Goal: Task Accomplishment & Management: Use online tool/utility

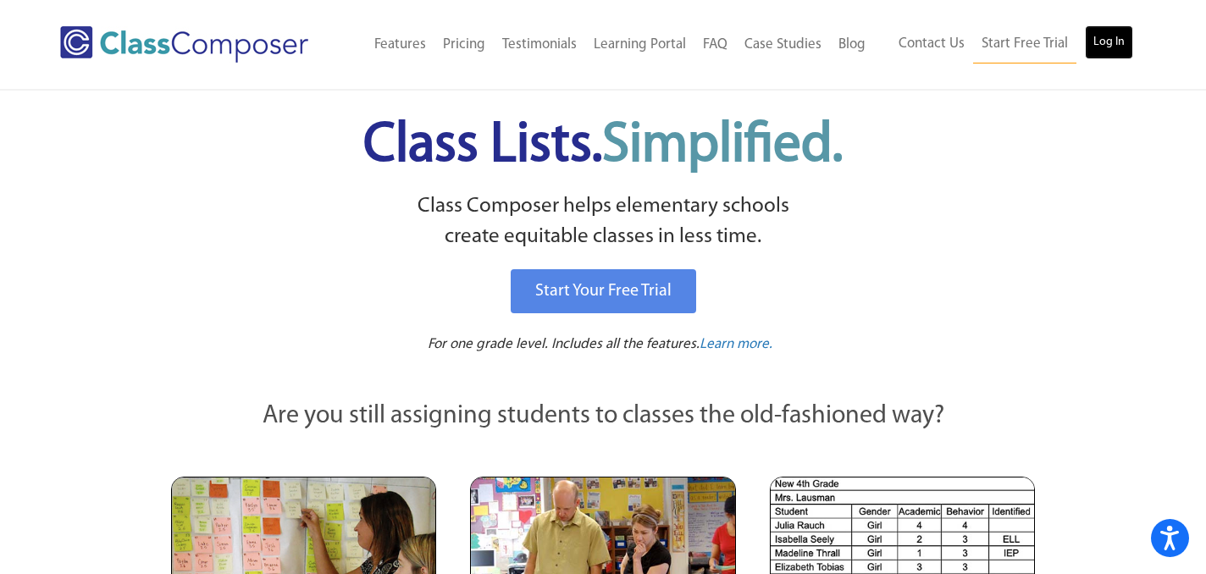
click at [1116, 41] on link "Log In" at bounding box center [1109, 42] width 48 height 34
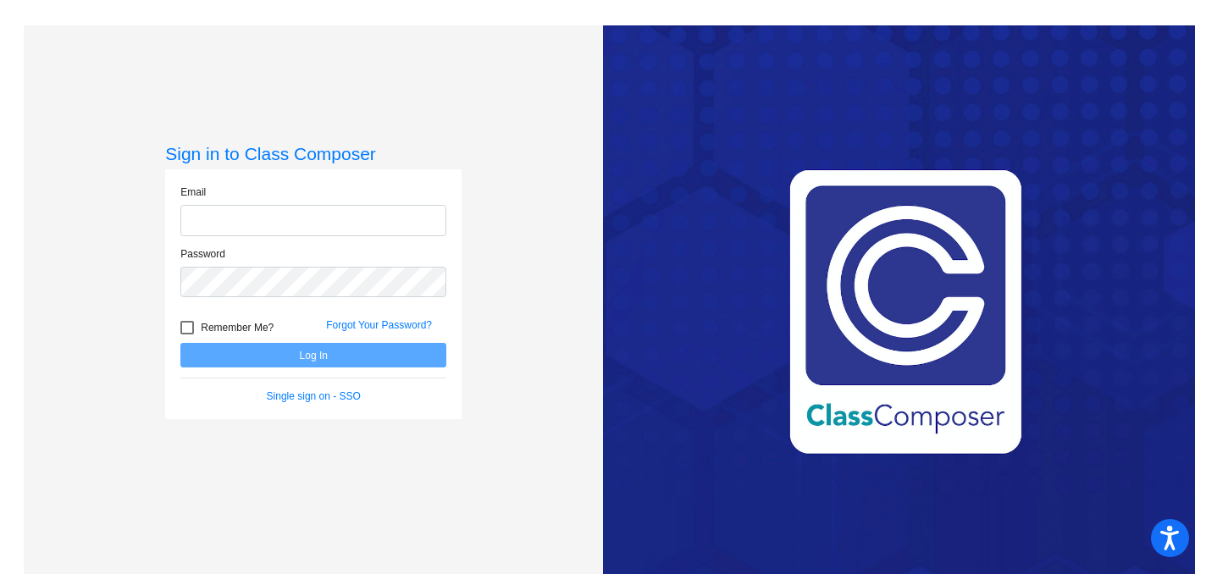
type input "[PERSON_NAME][EMAIL_ADDRESS][PERSON_NAME][DOMAIN_NAME]"
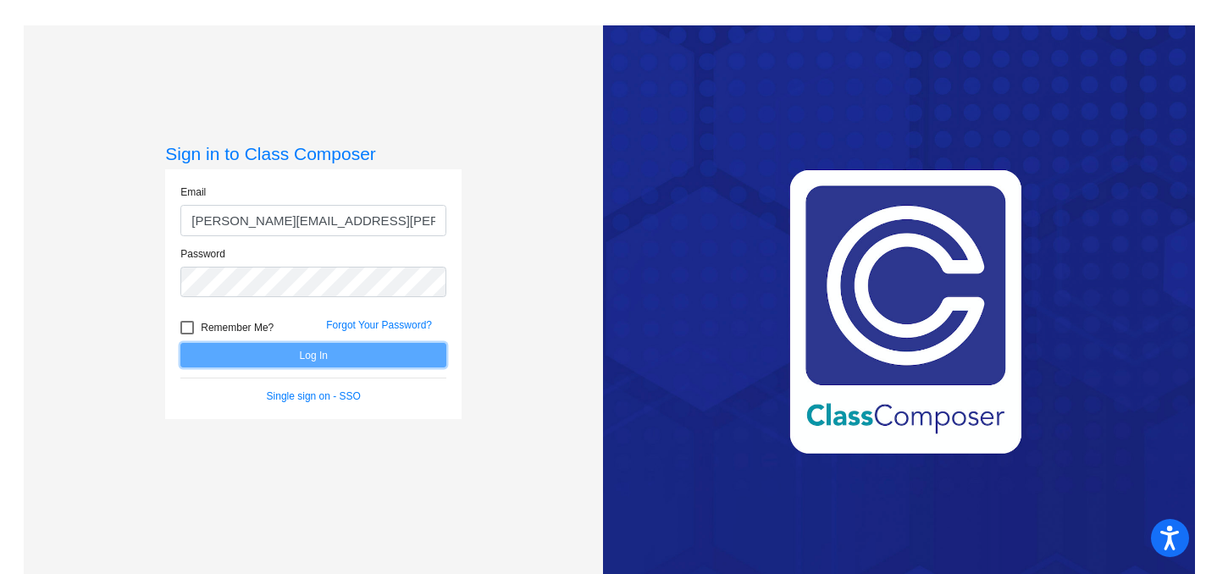
click at [306, 360] on button "Log In" at bounding box center [313, 355] width 266 height 25
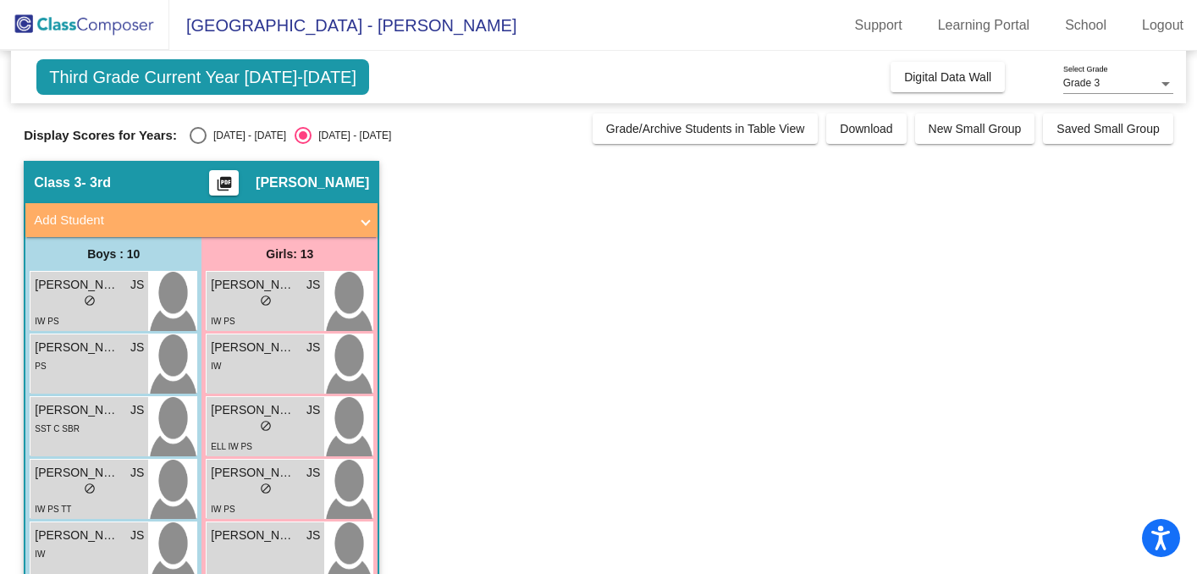
click at [197, 135] on div "Select an option" at bounding box center [198, 135] width 17 height 17
click at [197, 144] on input "[DATE] - [DATE]" at bounding box center [197, 144] width 1 height 1
radio input "true"
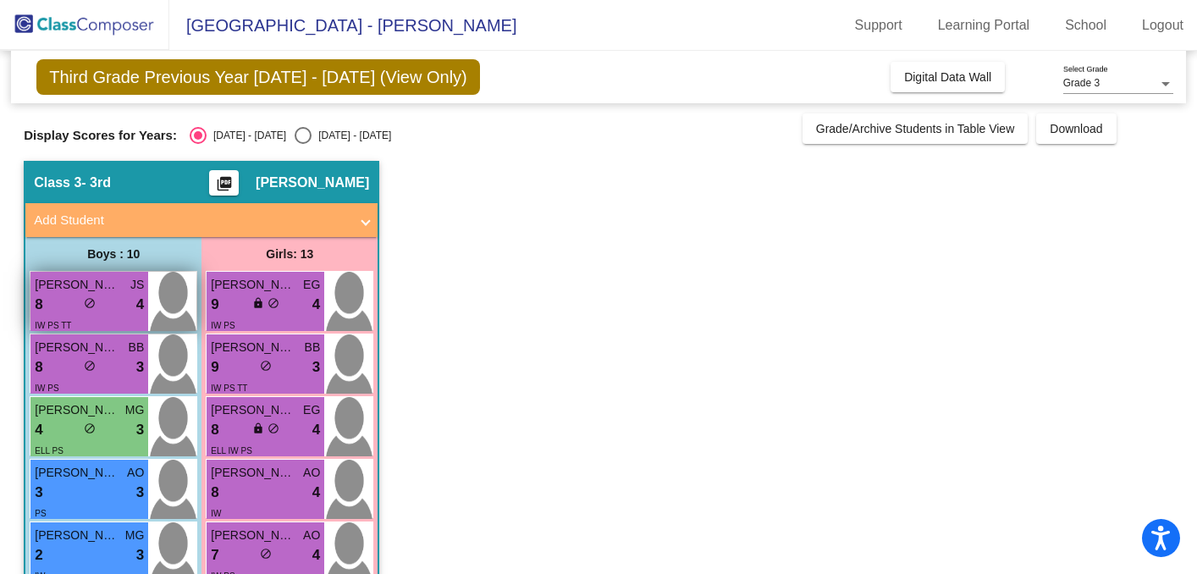
click at [106, 304] on div "8 lock do_not_disturb_alt 4" at bounding box center [89, 305] width 109 height 22
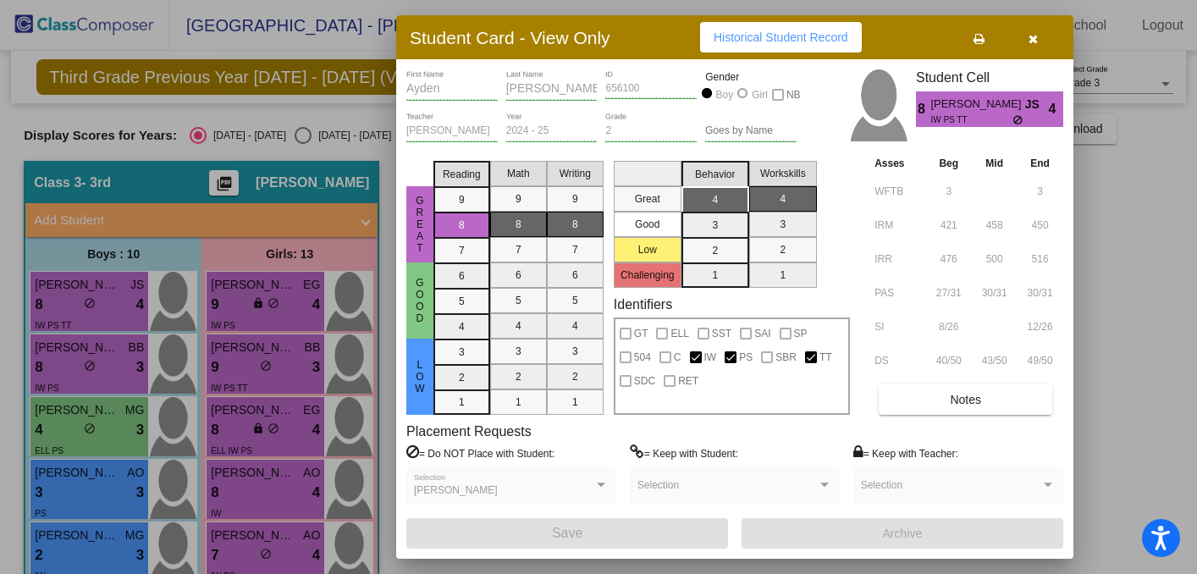
click at [1033, 41] on icon "button" at bounding box center [1033, 39] width 9 height 12
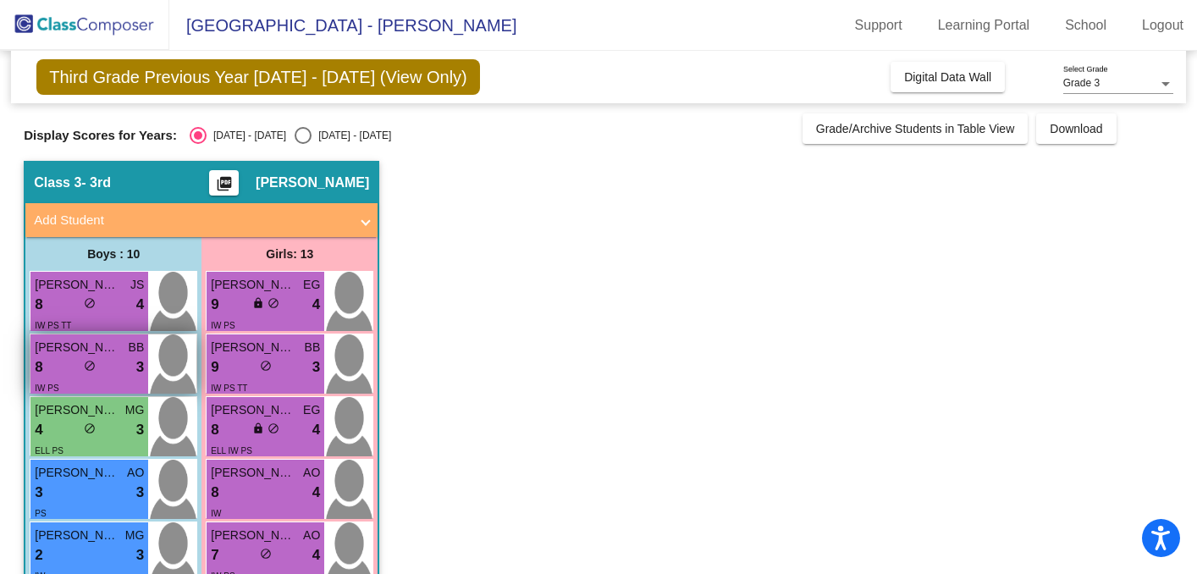
click at [116, 373] on div "8 lock do_not_disturb_alt 3" at bounding box center [89, 367] width 109 height 22
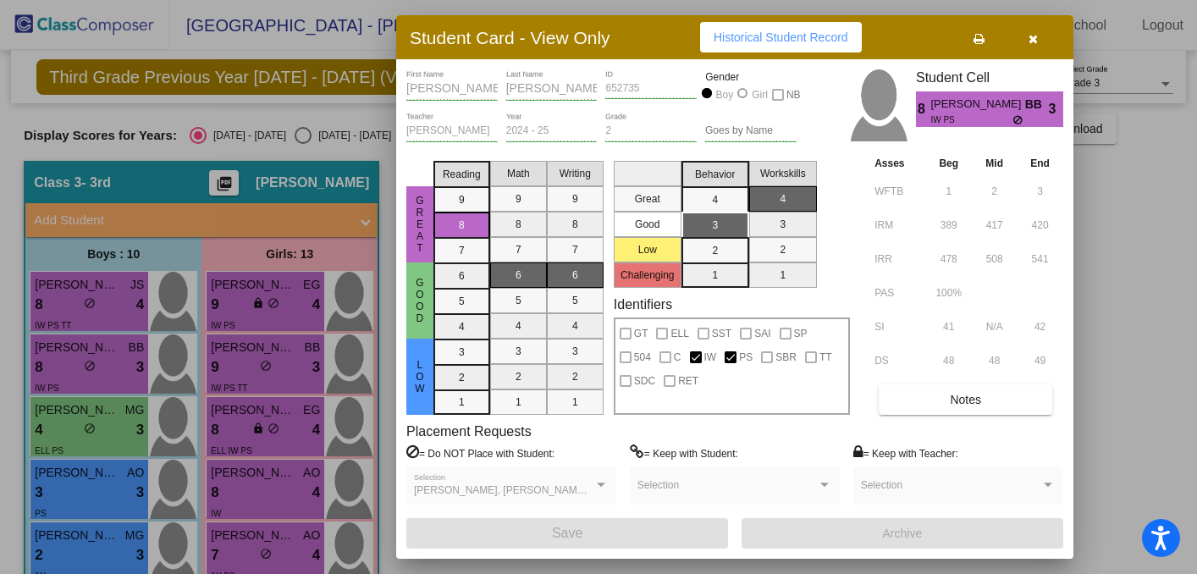
click at [1033, 35] on icon "button" at bounding box center [1033, 39] width 9 height 12
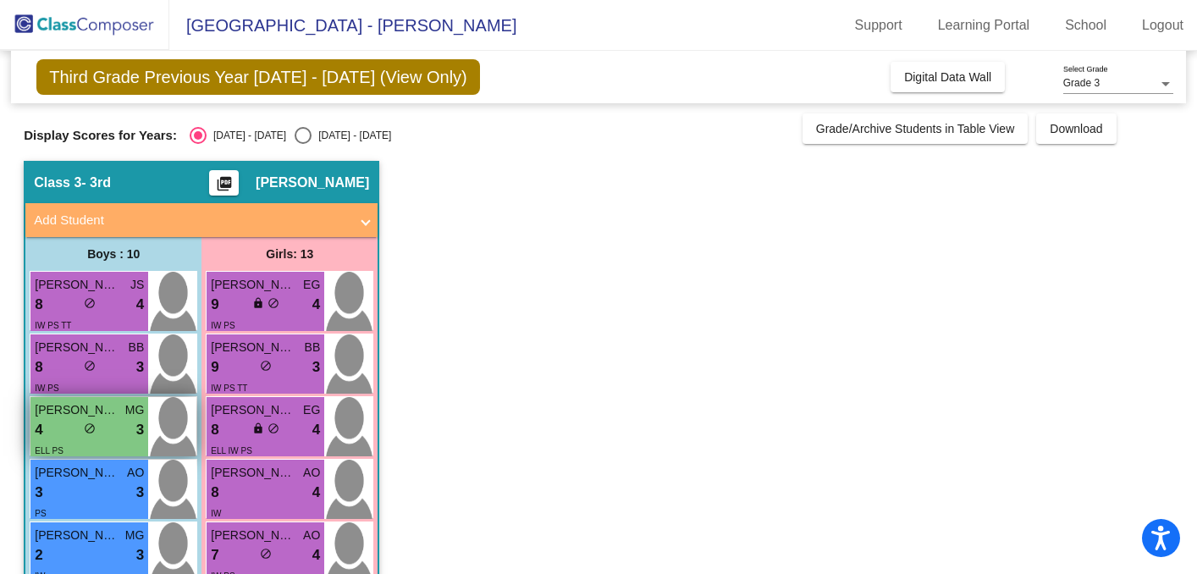
click at [105, 445] on div "ELL PS" at bounding box center [89, 450] width 109 height 18
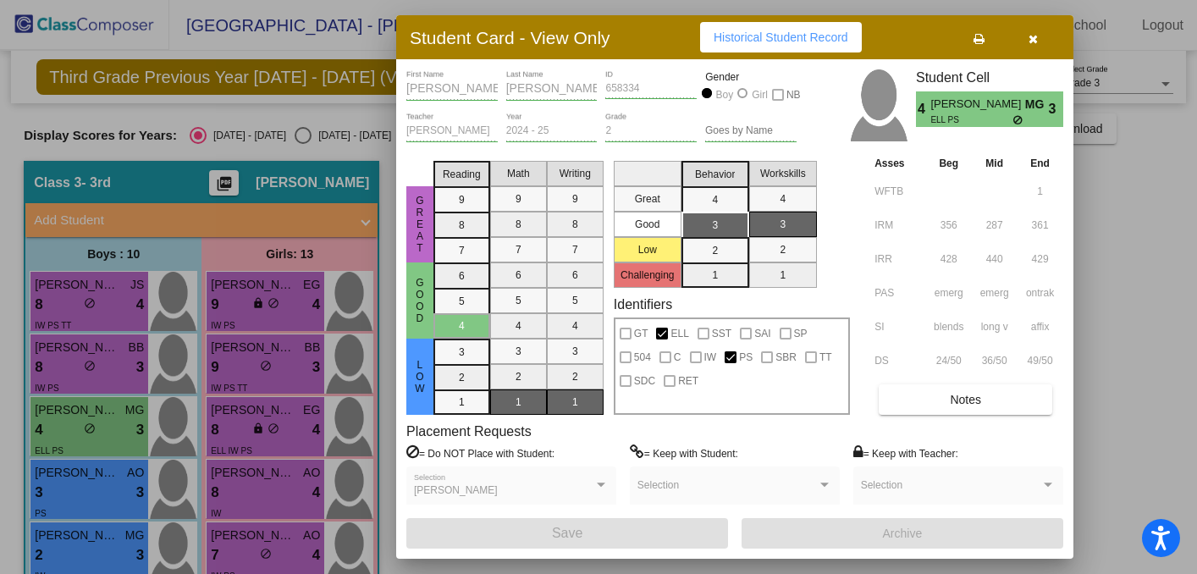
click at [1036, 36] on icon "button" at bounding box center [1033, 39] width 9 height 12
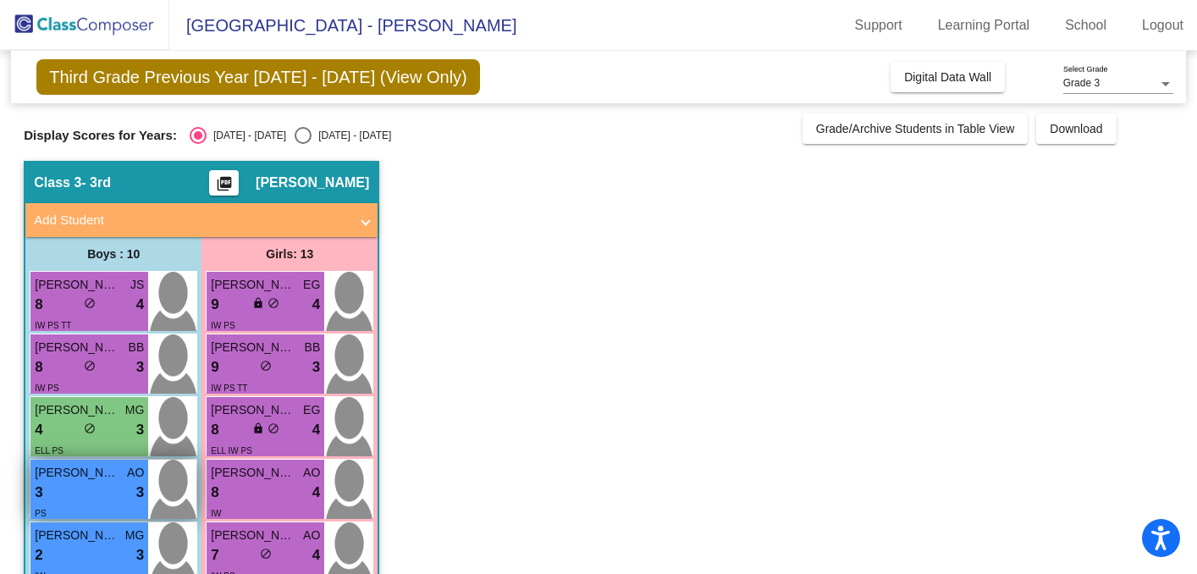
click at [80, 500] on div "3 lock do_not_disturb_alt 3" at bounding box center [89, 493] width 109 height 22
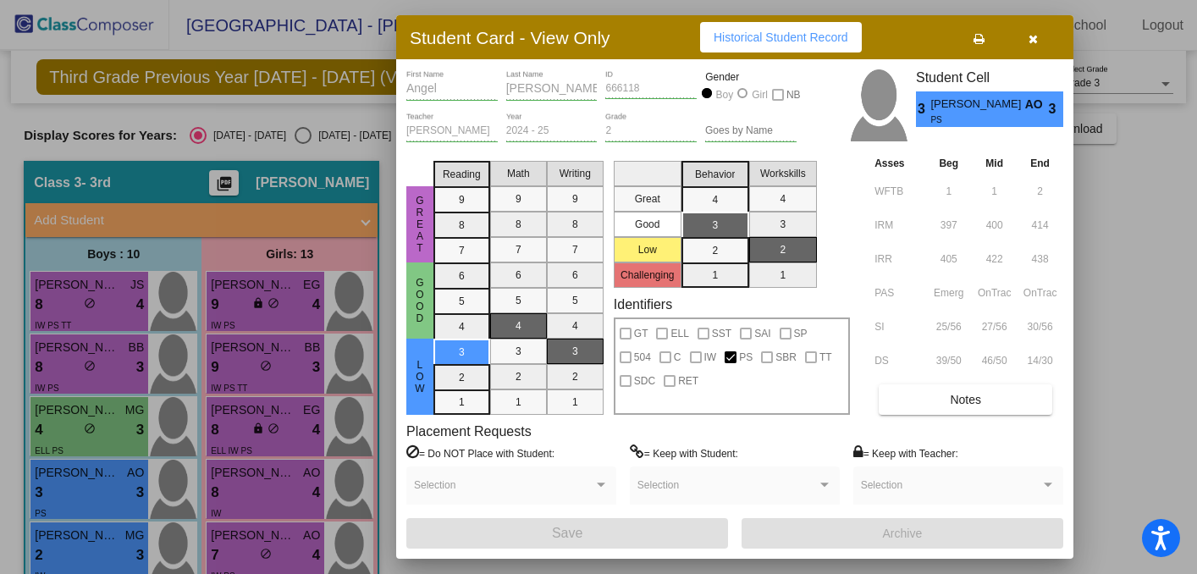
click at [1030, 40] on icon "button" at bounding box center [1033, 39] width 9 height 12
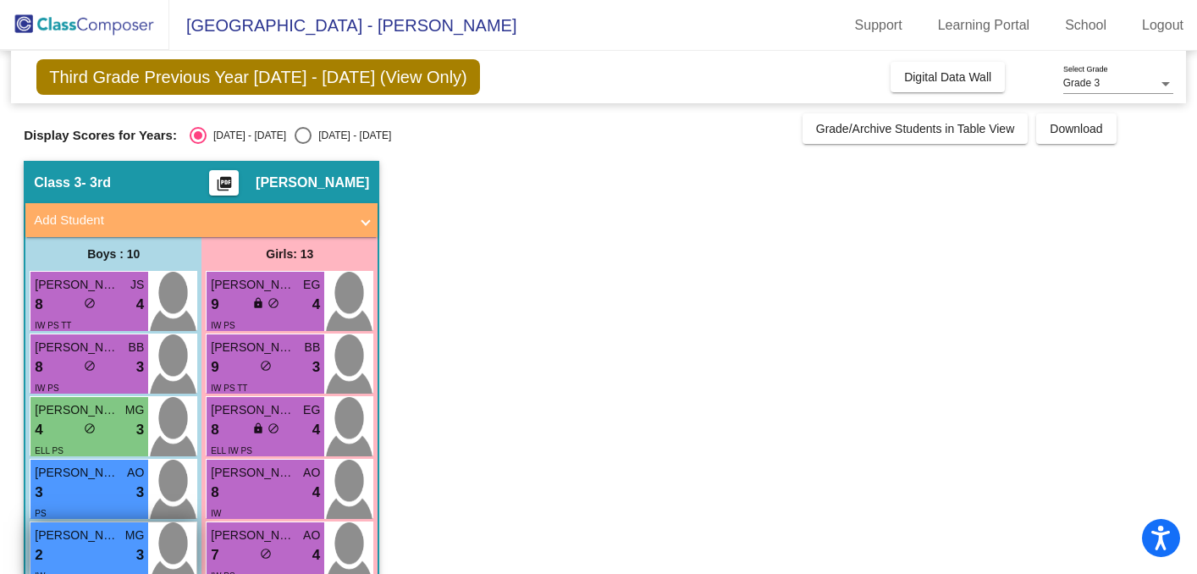
click at [99, 556] on div "2 lock do_not_disturb_alt 3" at bounding box center [89, 555] width 109 height 22
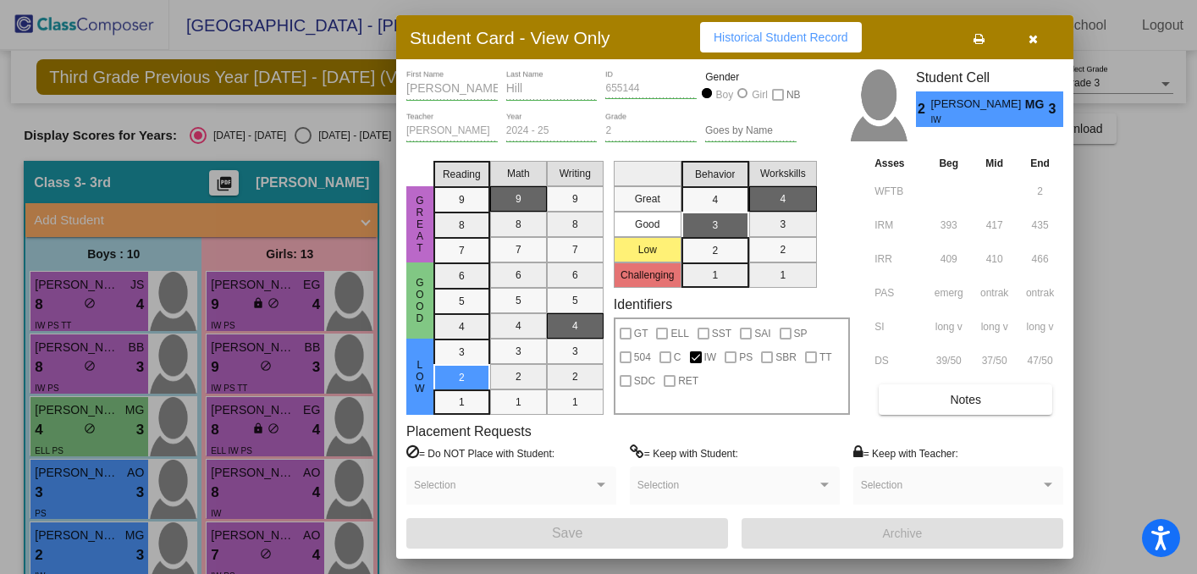
click at [1033, 36] on icon "button" at bounding box center [1033, 39] width 9 height 12
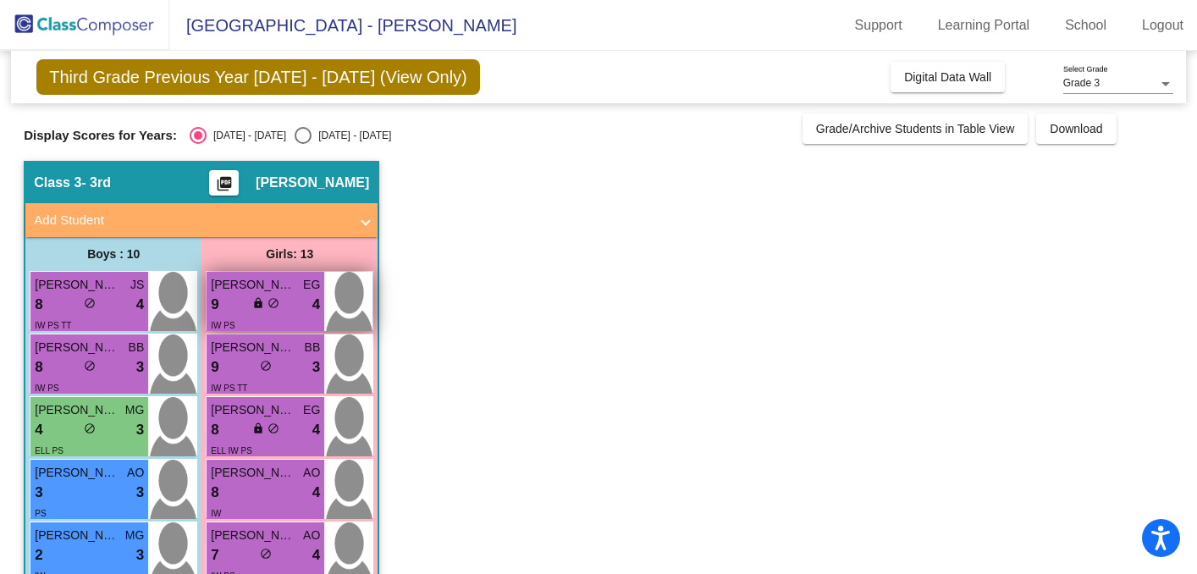
click at [272, 297] on span "do_not_disturb_alt" at bounding box center [274, 303] width 12 height 12
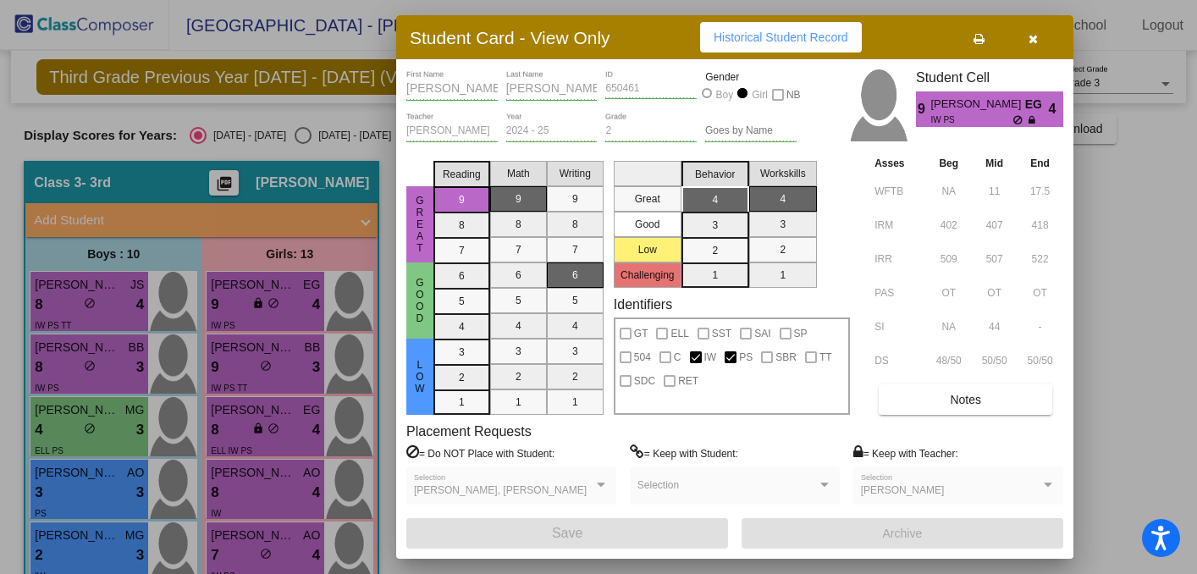
click at [1031, 36] on icon "button" at bounding box center [1033, 39] width 9 height 12
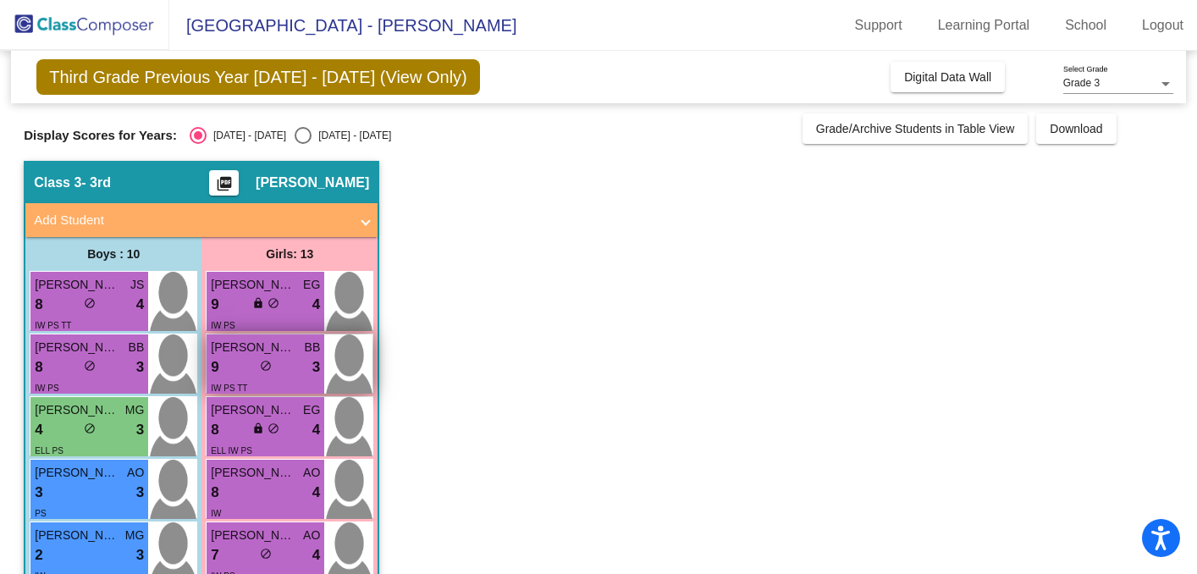
click at [290, 368] on div "9 lock do_not_disturb_alt 3" at bounding box center [265, 367] width 109 height 22
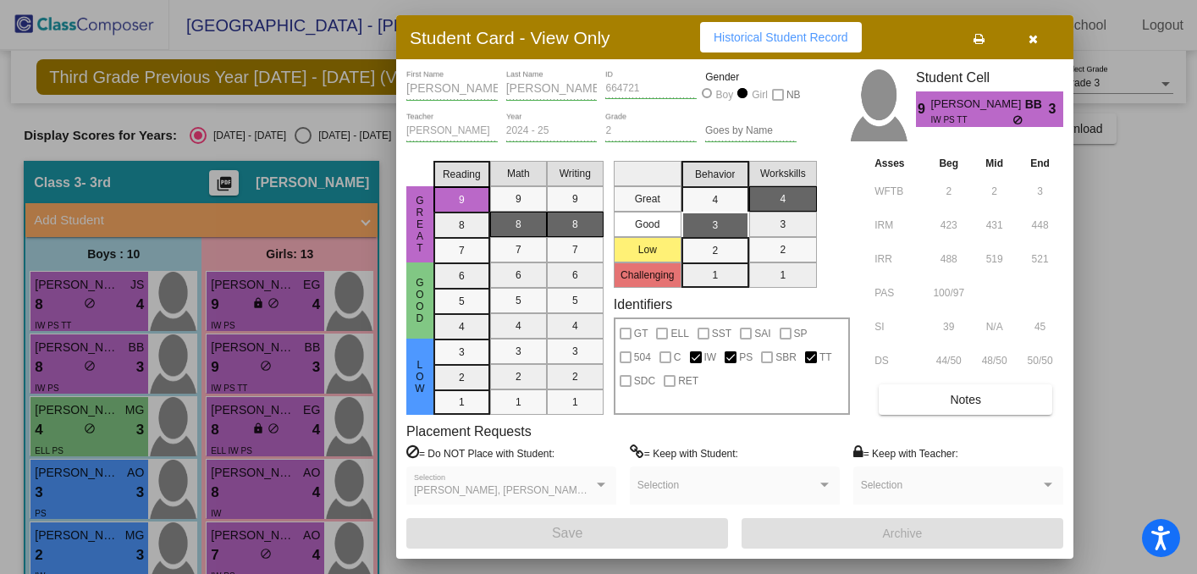
click at [1034, 39] on icon "button" at bounding box center [1033, 39] width 9 height 12
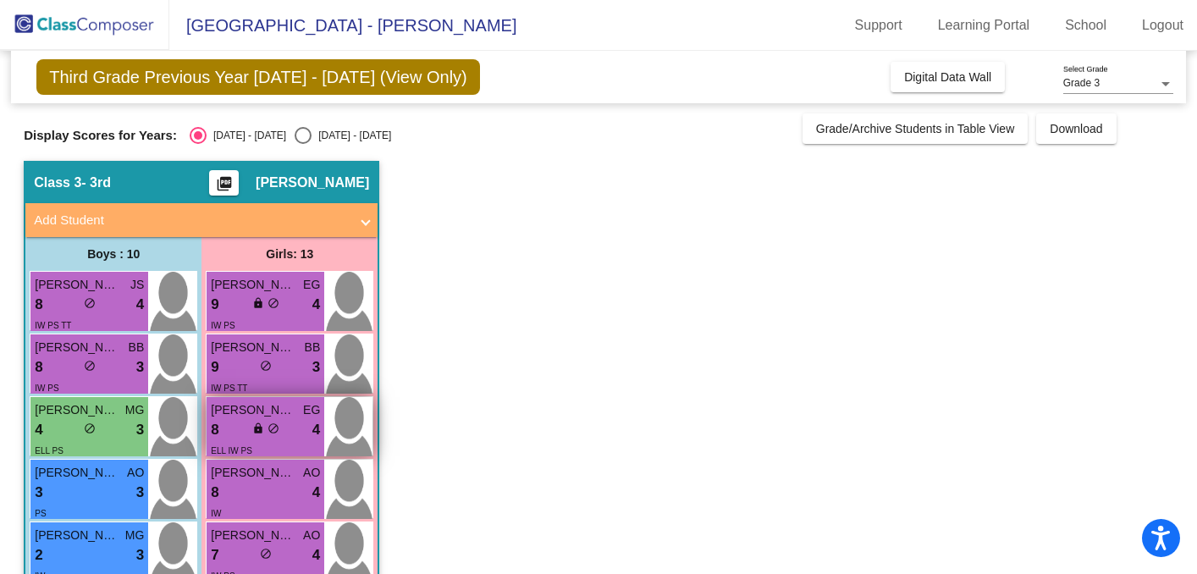
click at [286, 431] on div "8 lock do_not_disturb_alt 4" at bounding box center [265, 430] width 109 height 22
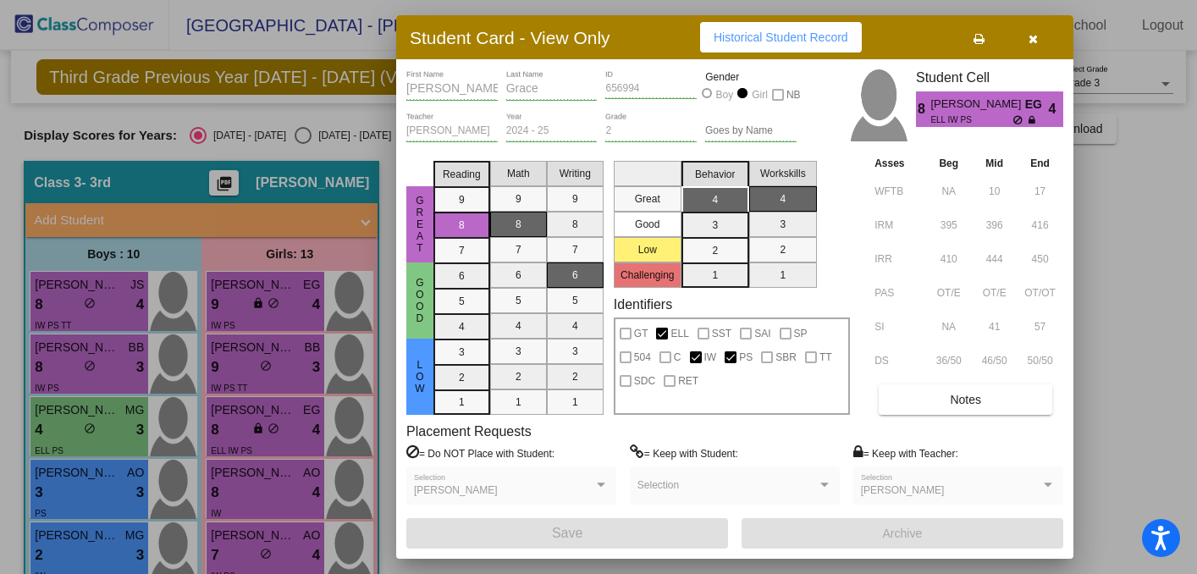
click at [1030, 43] on icon "button" at bounding box center [1033, 39] width 9 height 12
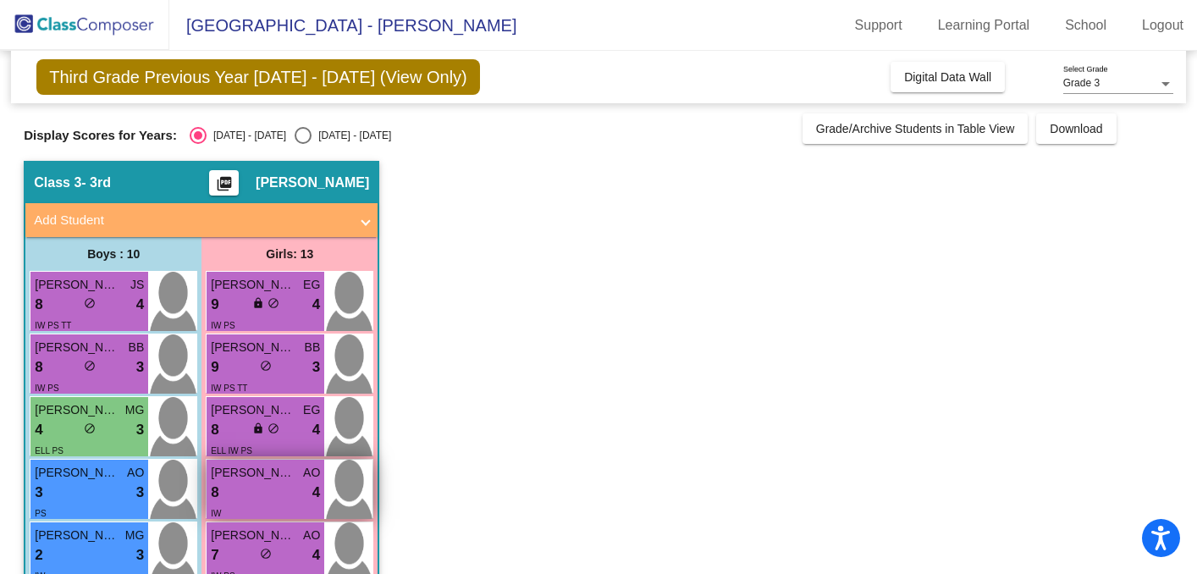
click at [269, 491] on div "8 lock do_not_disturb_alt 4" at bounding box center [265, 493] width 109 height 22
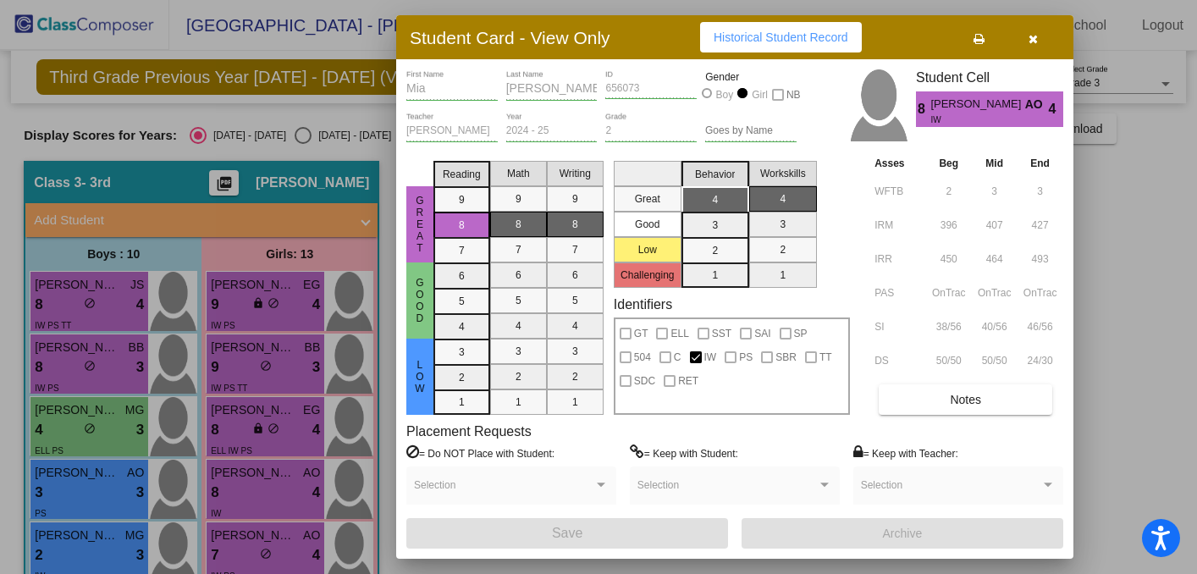
click at [1038, 35] on button "button" at bounding box center [1033, 37] width 54 height 30
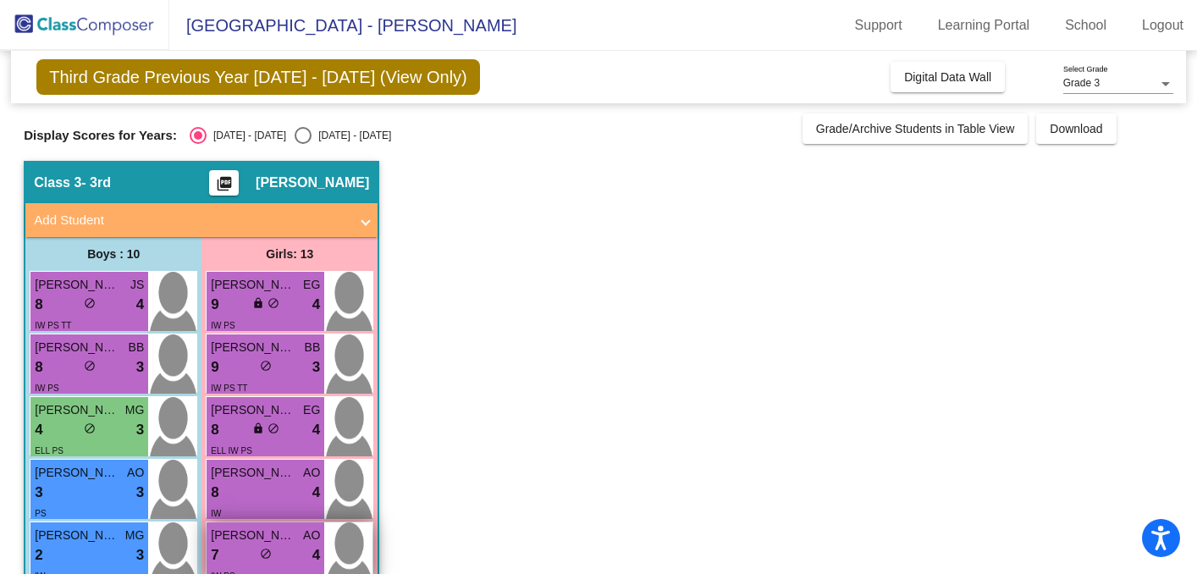
click at [243, 548] on div "7 lock do_not_disturb_alt 4" at bounding box center [265, 555] width 109 height 22
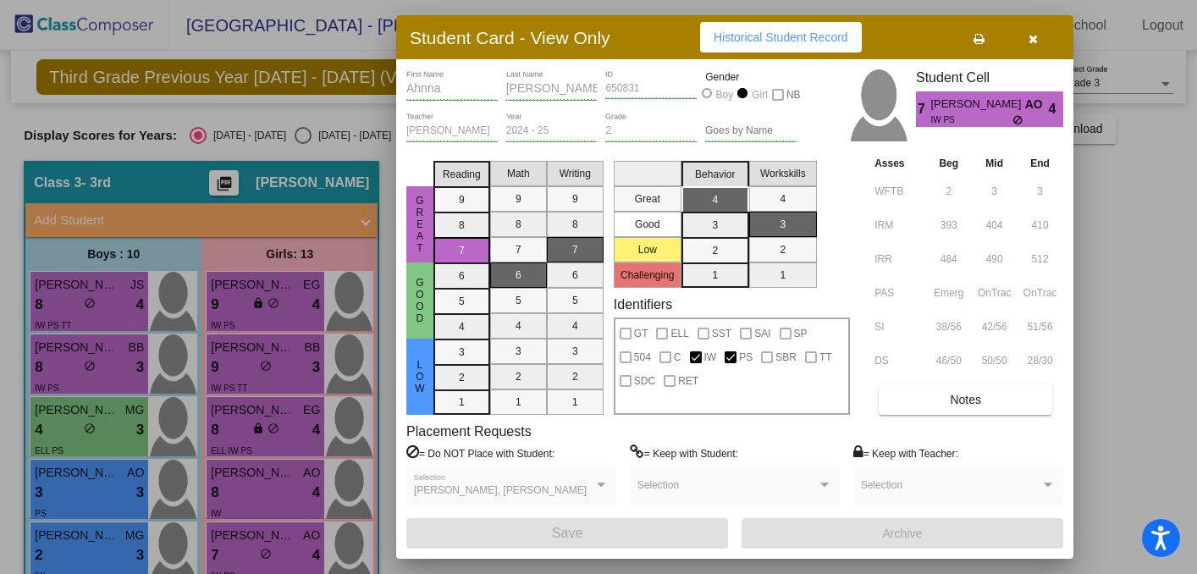
click at [1036, 42] on icon "button" at bounding box center [1033, 39] width 9 height 12
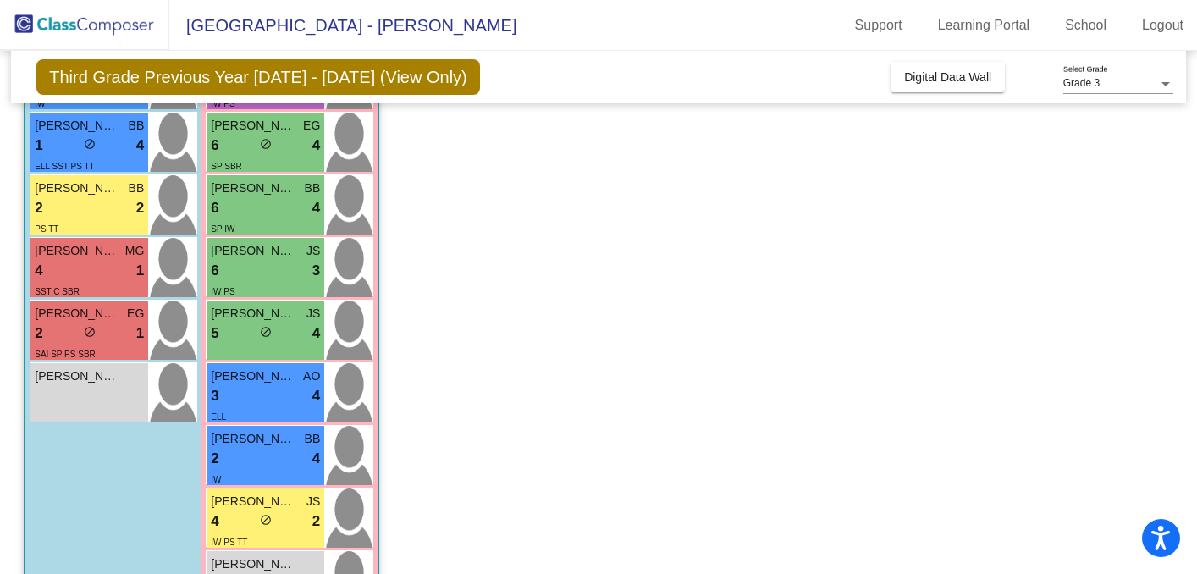
scroll to position [474, 0]
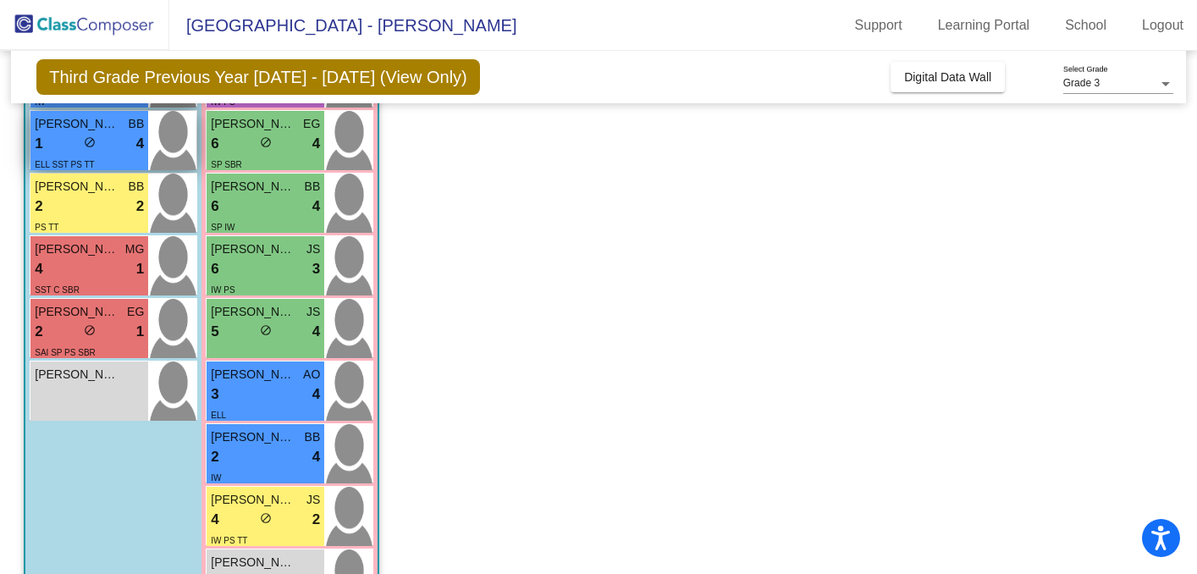
click at [85, 138] on span "do_not_disturb_alt" at bounding box center [90, 142] width 12 height 12
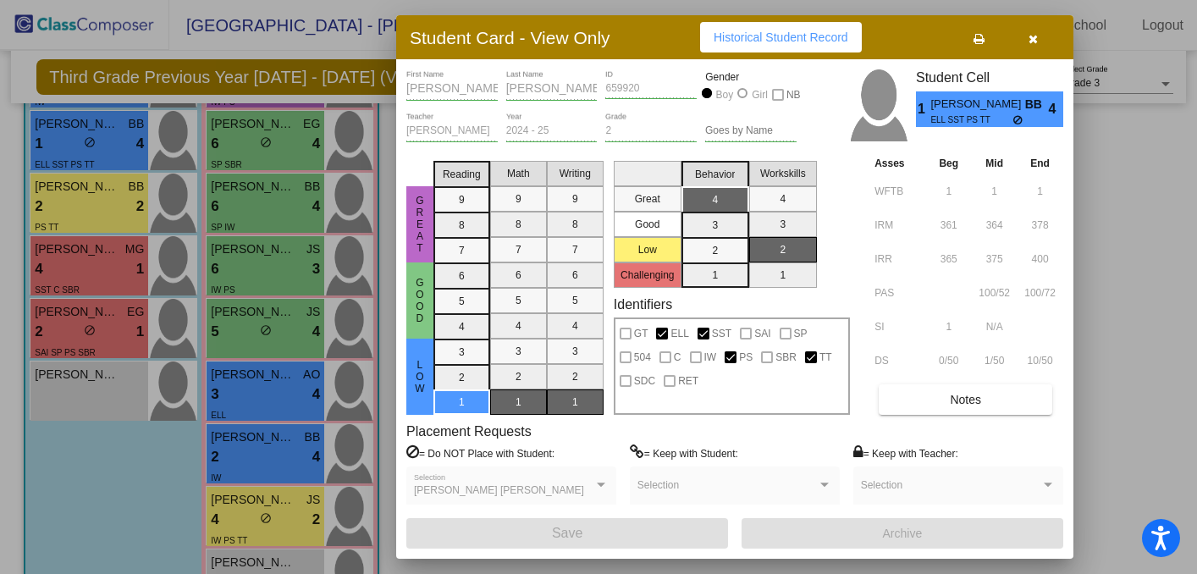
click at [1033, 39] on icon "button" at bounding box center [1033, 39] width 9 height 12
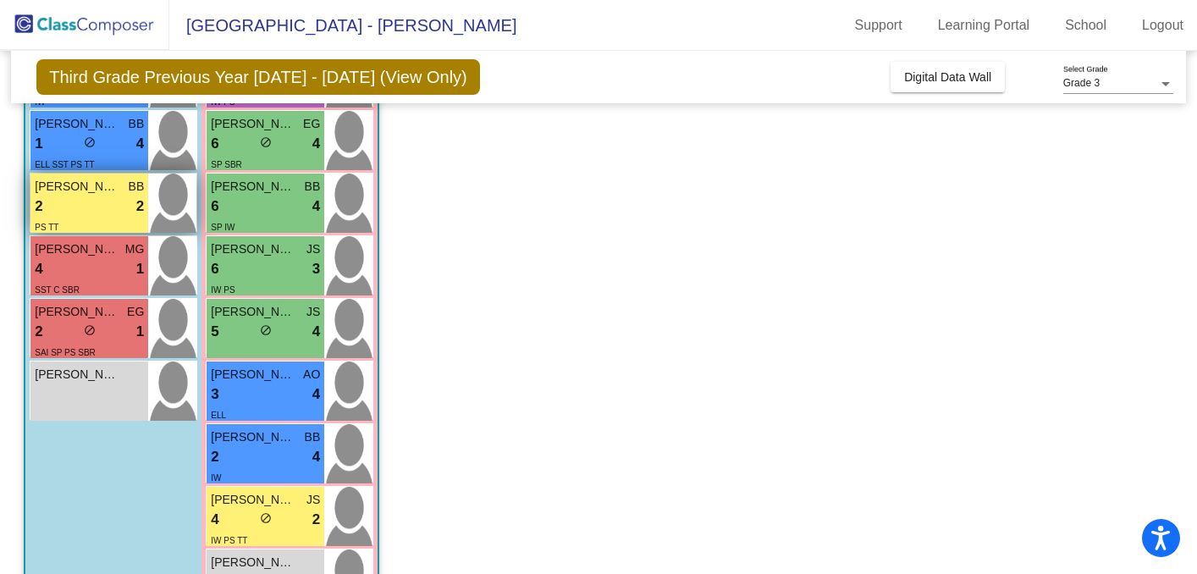
click at [69, 210] on div "2 lock do_not_disturb_alt 2" at bounding box center [89, 207] width 109 height 22
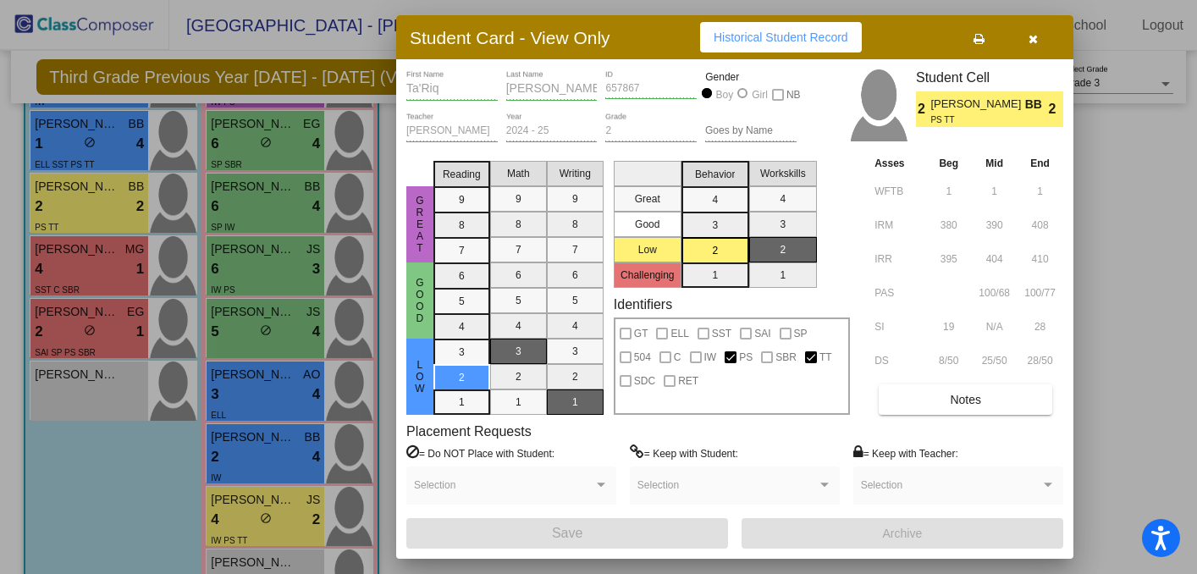
click at [1030, 35] on icon "button" at bounding box center [1033, 39] width 9 height 12
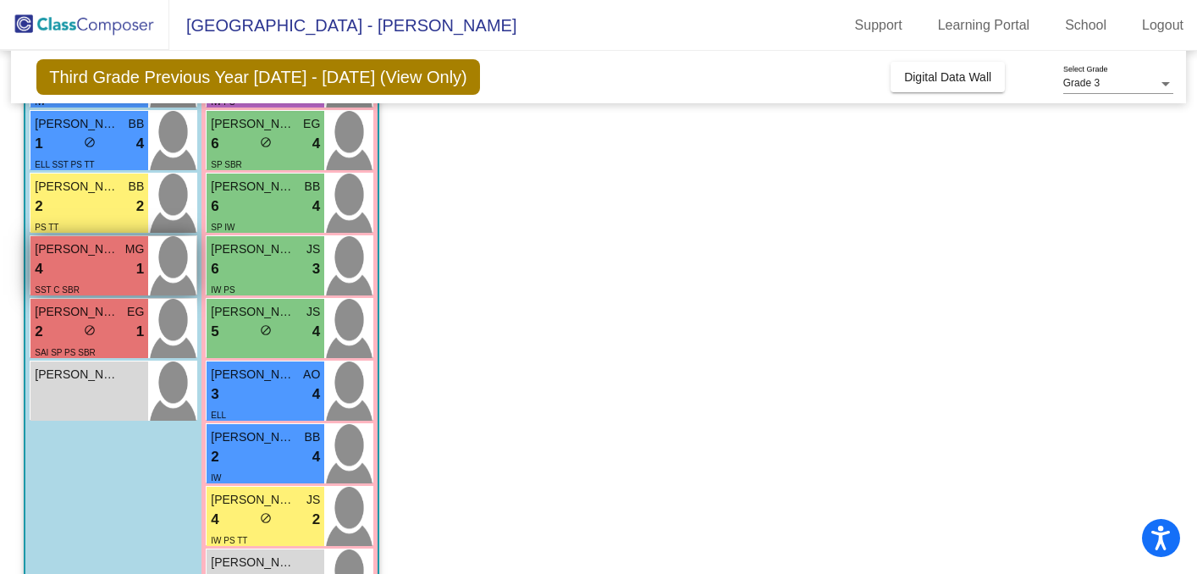
click at [90, 270] on div "4 lock do_not_disturb_alt 1" at bounding box center [89, 269] width 109 height 22
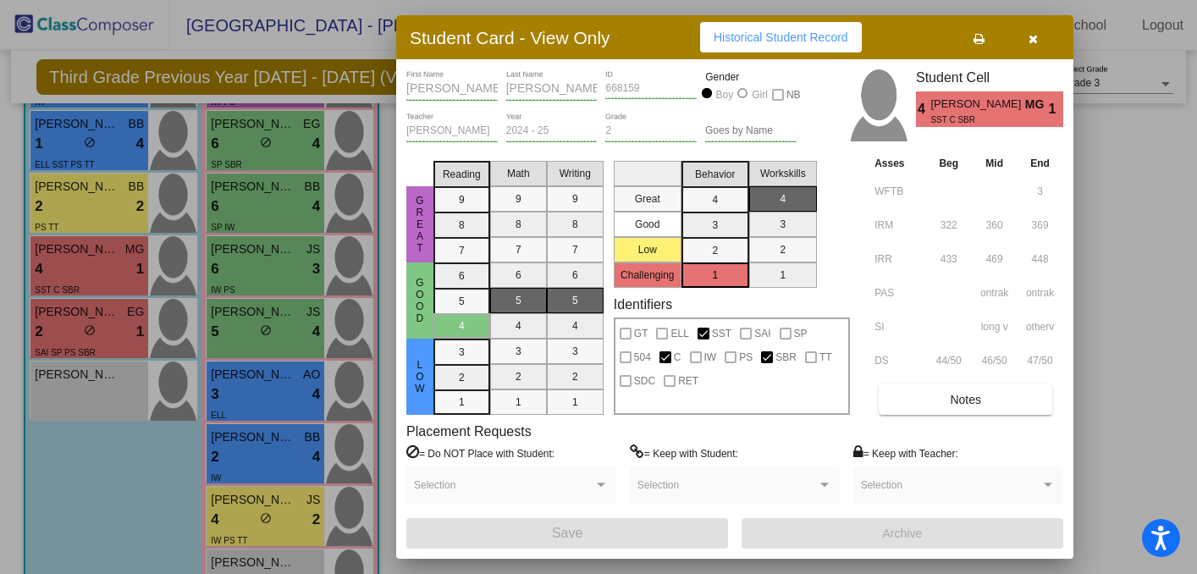
click at [1033, 36] on icon "button" at bounding box center [1033, 39] width 9 height 12
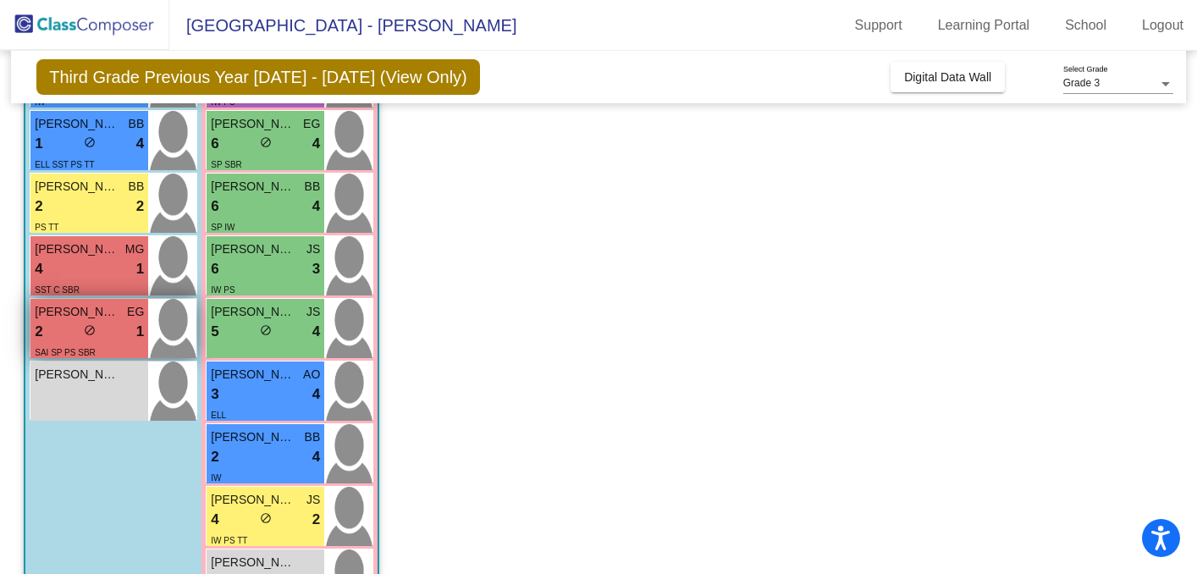
click at [105, 343] on div "SAI SP PS SBR" at bounding box center [89, 352] width 109 height 18
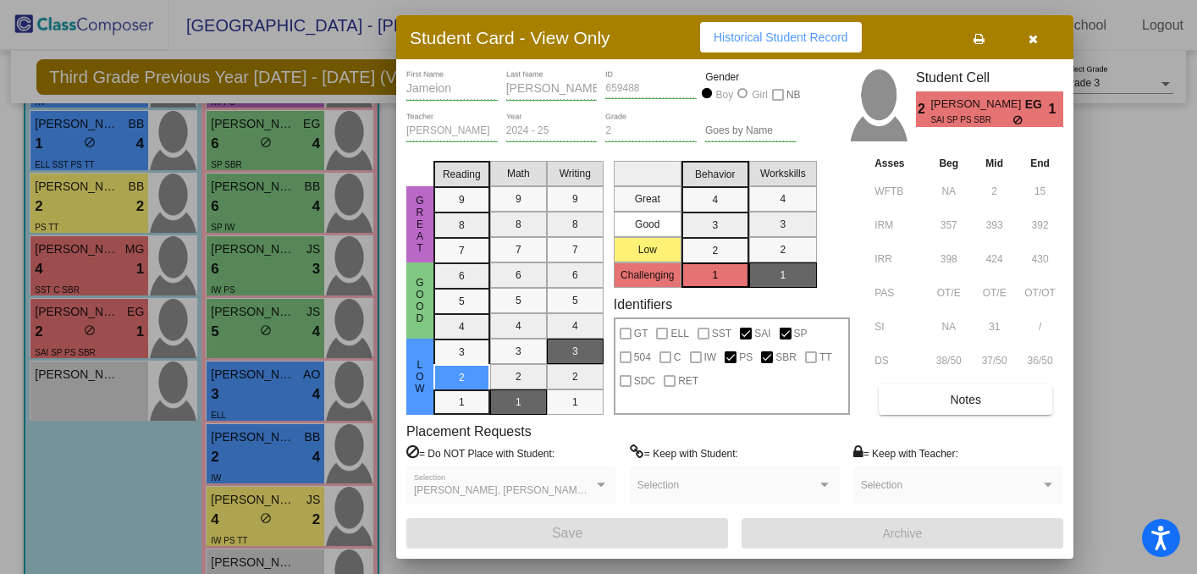
click at [1032, 36] on icon "button" at bounding box center [1033, 39] width 9 height 12
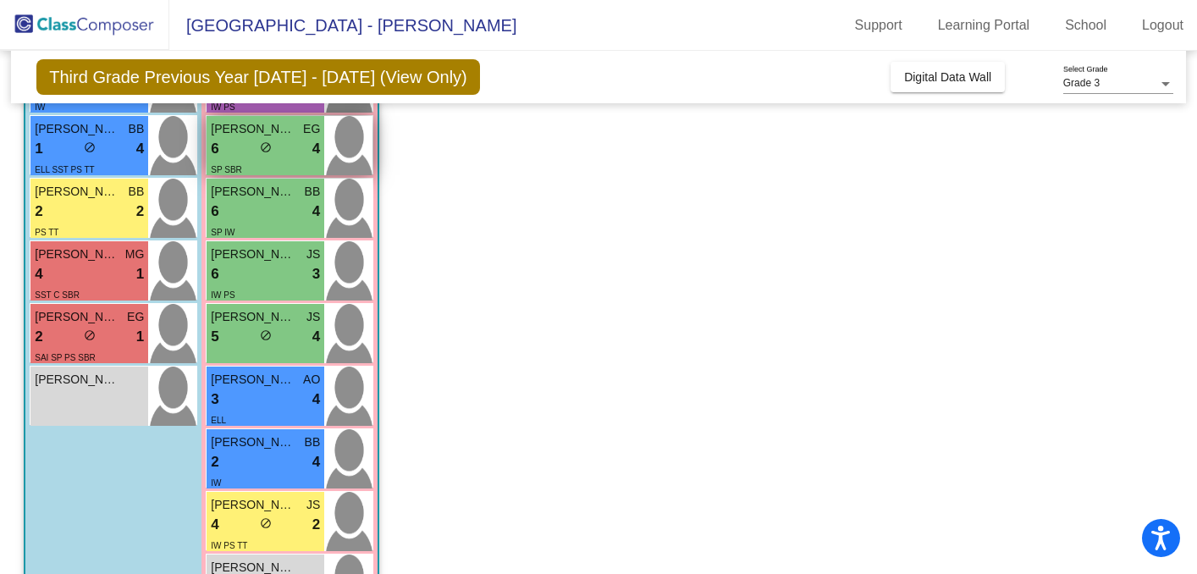
scroll to position [470, 0]
click at [293, 148] on div "6 lock do_not_disturb_alt 4" at bounding box center [265, 148] width 109 height 22
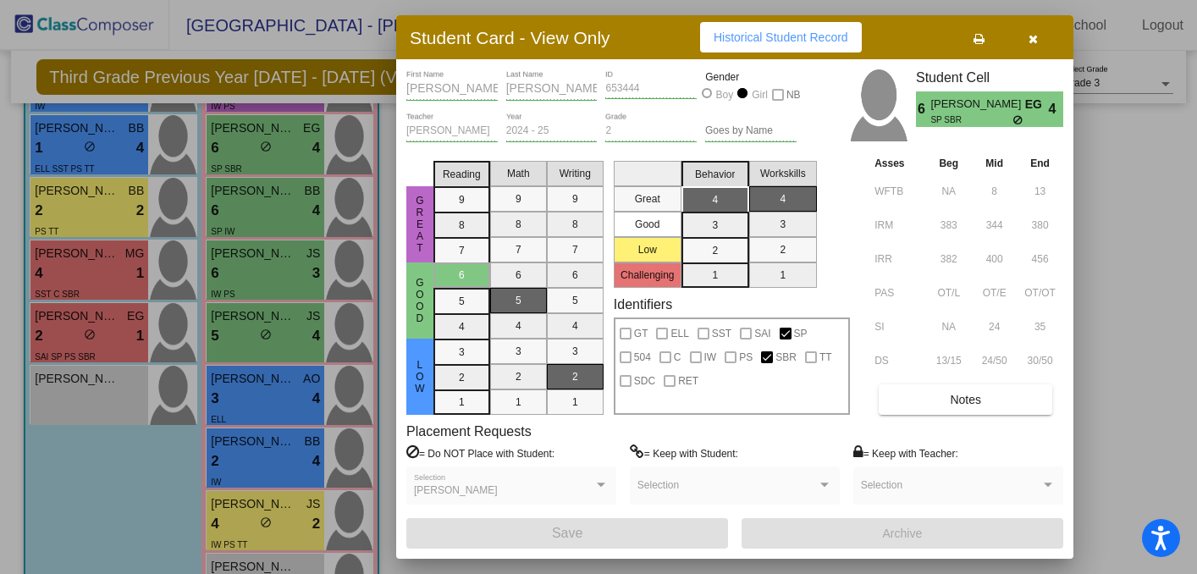
click at [1030, 47] on button "button" at bounding box center [1033, 37] width 54 height 30
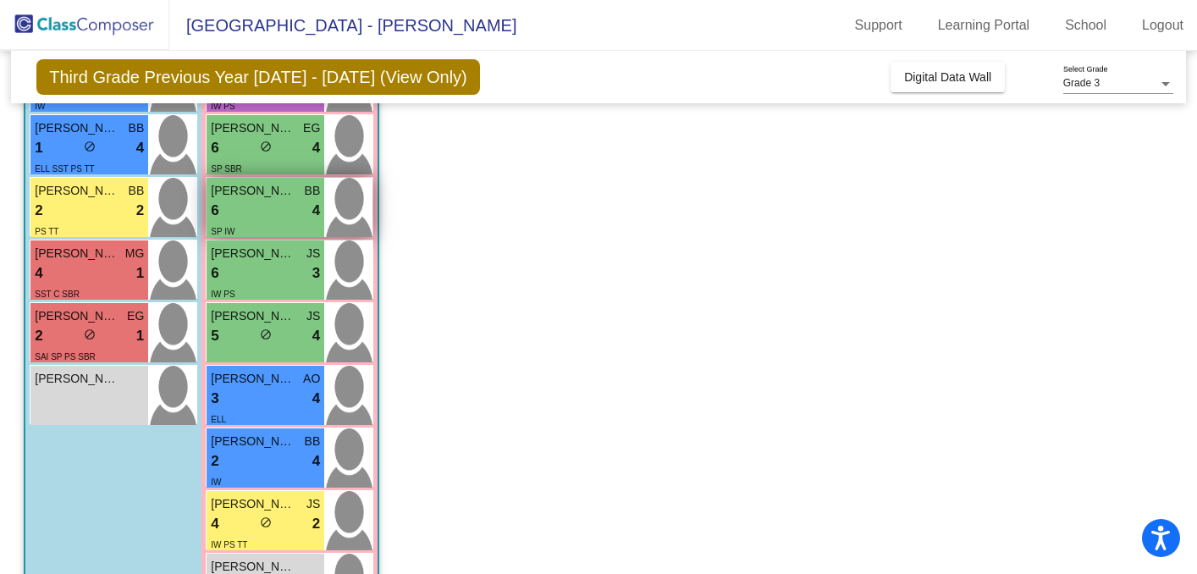
click at [276, 227] on div "SP IW" at bounding box center [265, 231] width 109 height 18
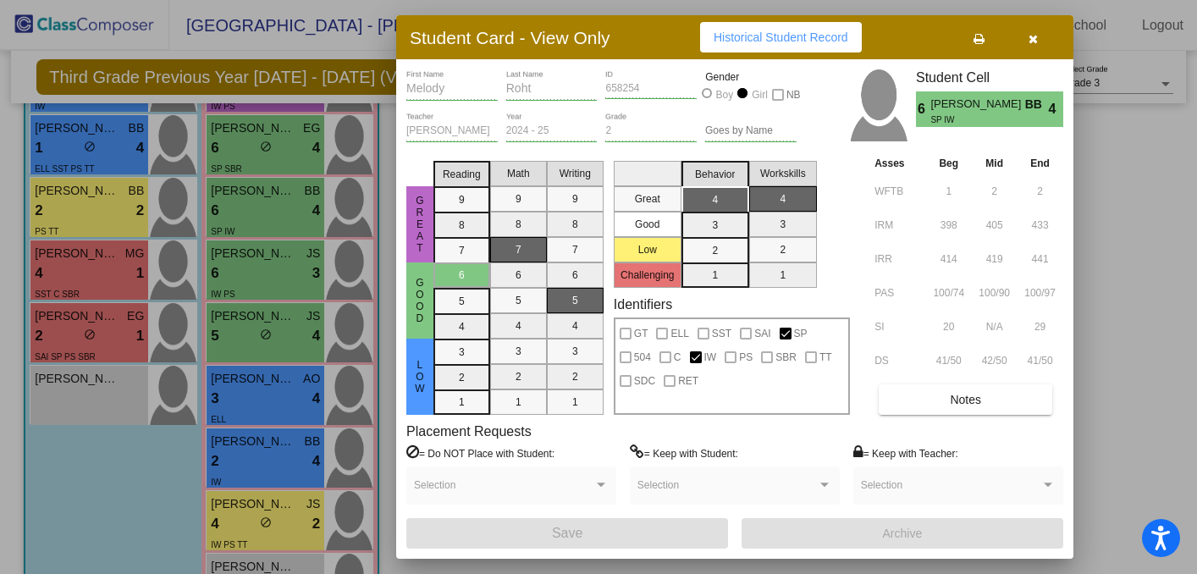
click at [1031, 35] on icon "button" at bounding box center [1033, 39] width 9 height 12
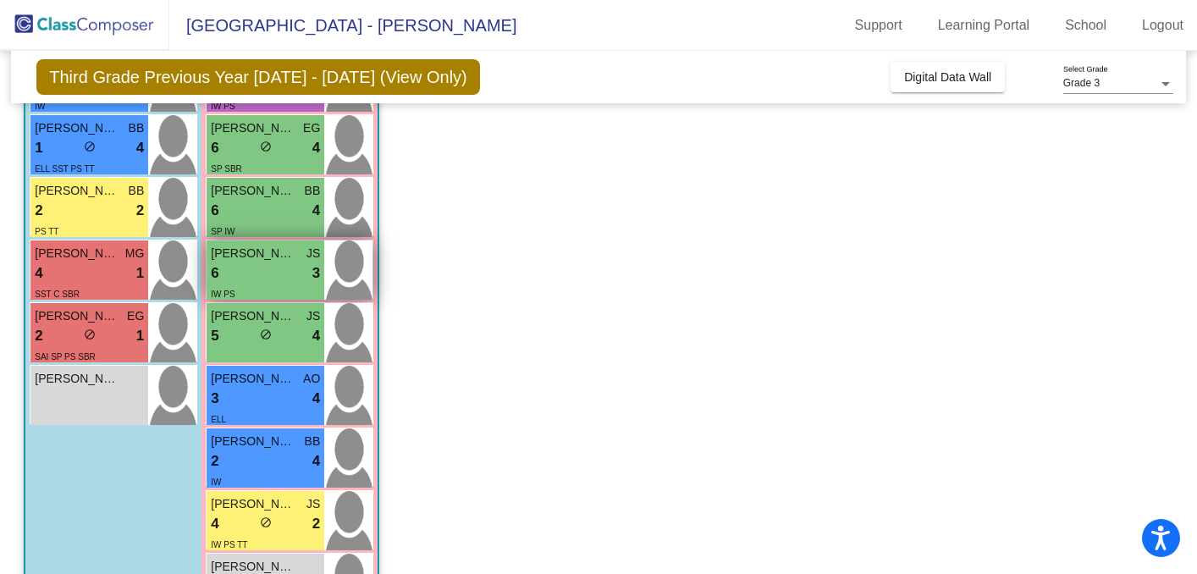
click at [262, 279] on div "6 lock do_not_disturb_alt 3" at bounding box center [265, 273] width 109 height 22
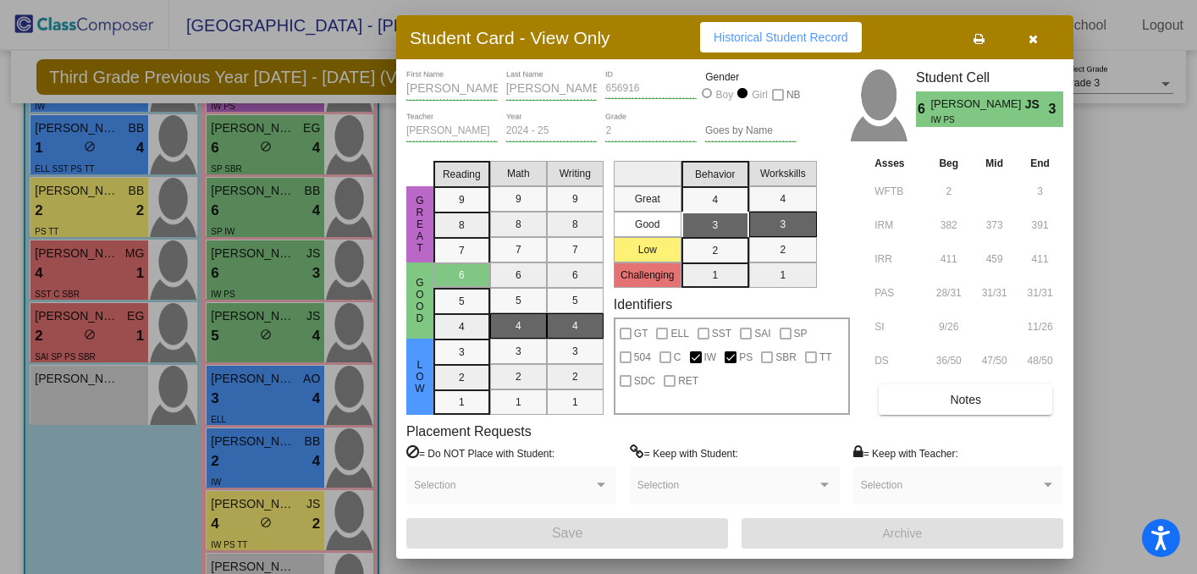
click at [1037, 39] on button "button" at bounding box center [1033, 37] width 54 height 30
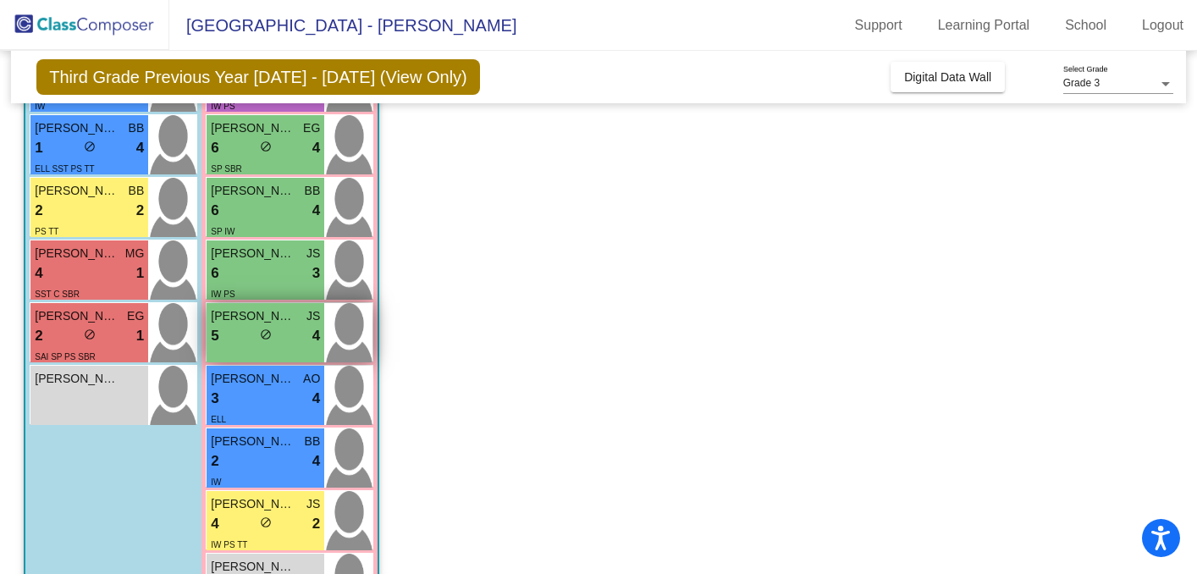
click at [297, 343] on div "5 lock do_not_disturb_alt 4" at bounding box center [265, 336] width 109 height 22
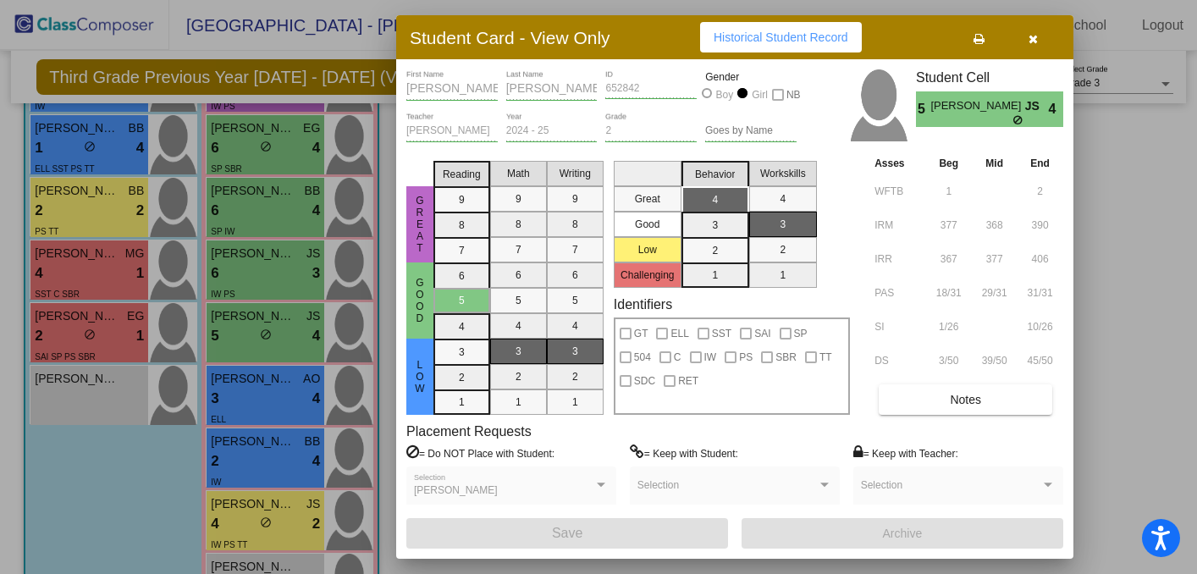
click at [1033, 36] on icon "button" at bounding box center [1033, 39] width 9 height 12
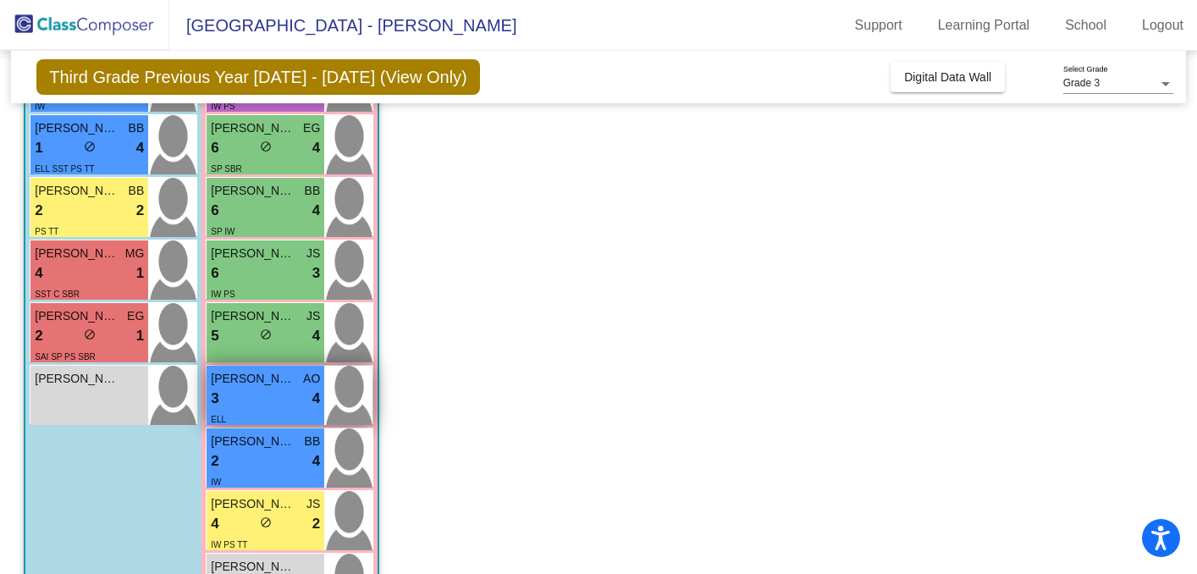
click at [265, 406] on div "3 lock do_not_disturb_alt 4" at bounding box center [265, 399] width 109 height 22
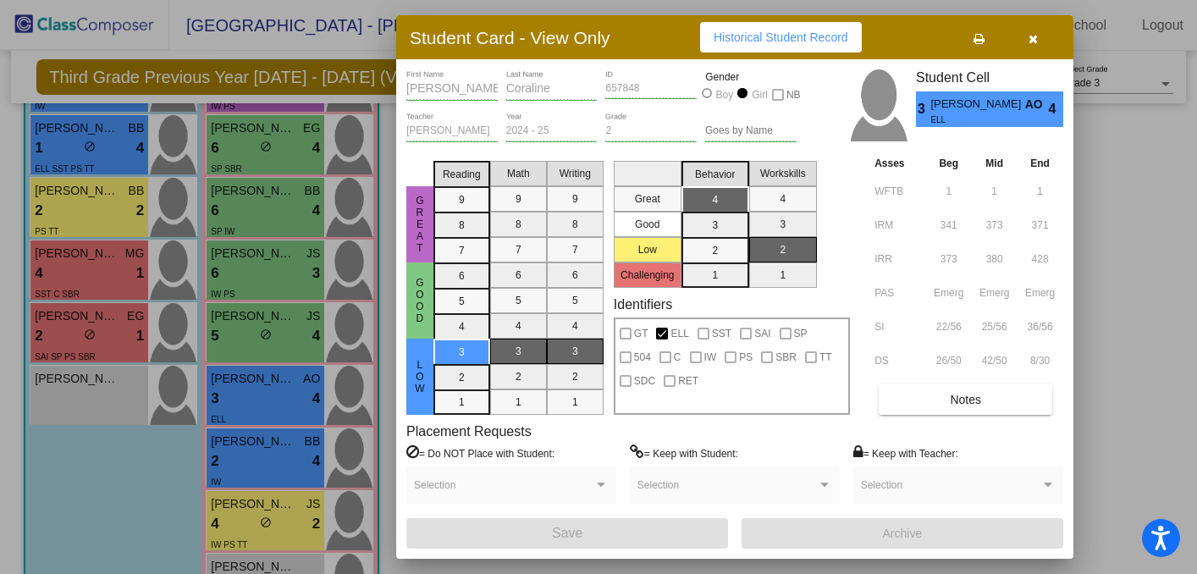
click at [1035, 37] on icon "button" at bounding box center [1033, 39] width 9 height 12
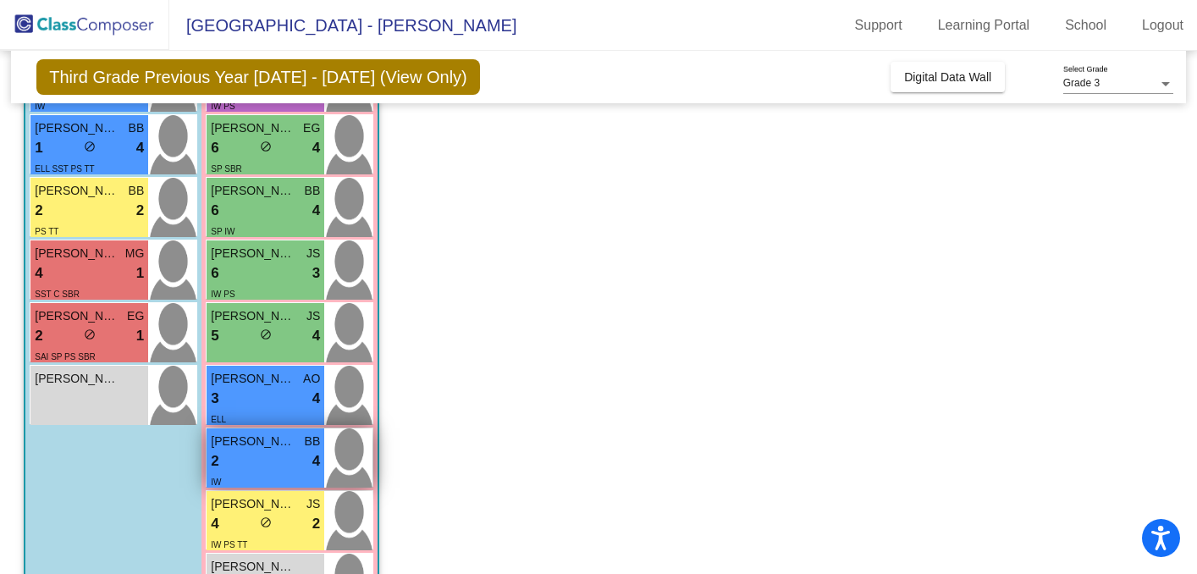
click at [280, 461] on div "2 lock do_not_disturb_alt 4" at bounding box center [265, 461] width 109 height 22
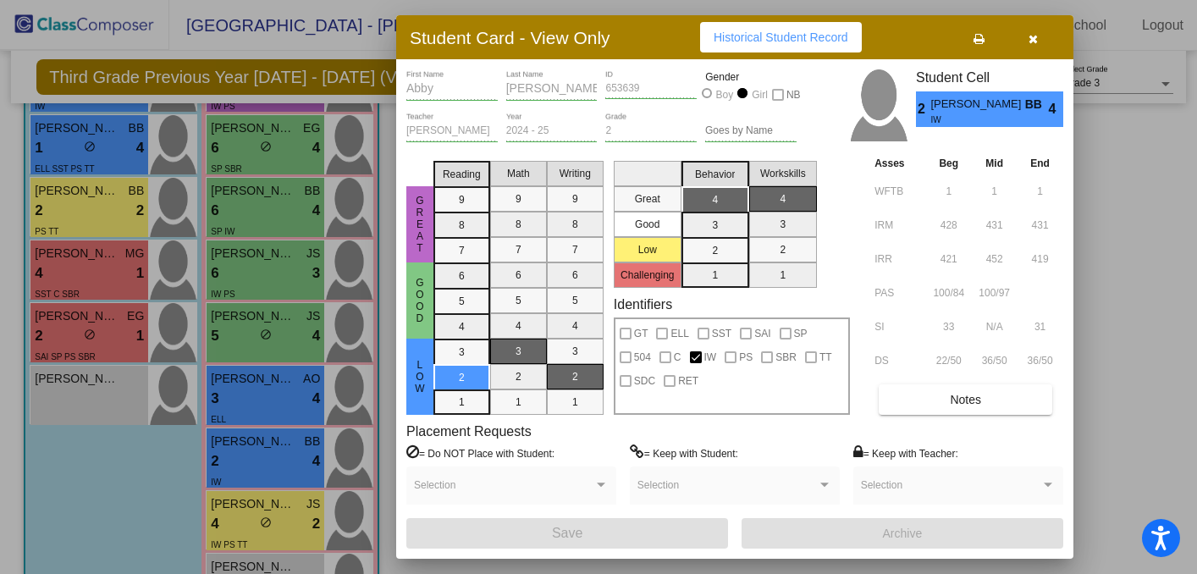
click at [1035, 42] on icon "button" at bounding box center [1033, 39] width 9 height 12
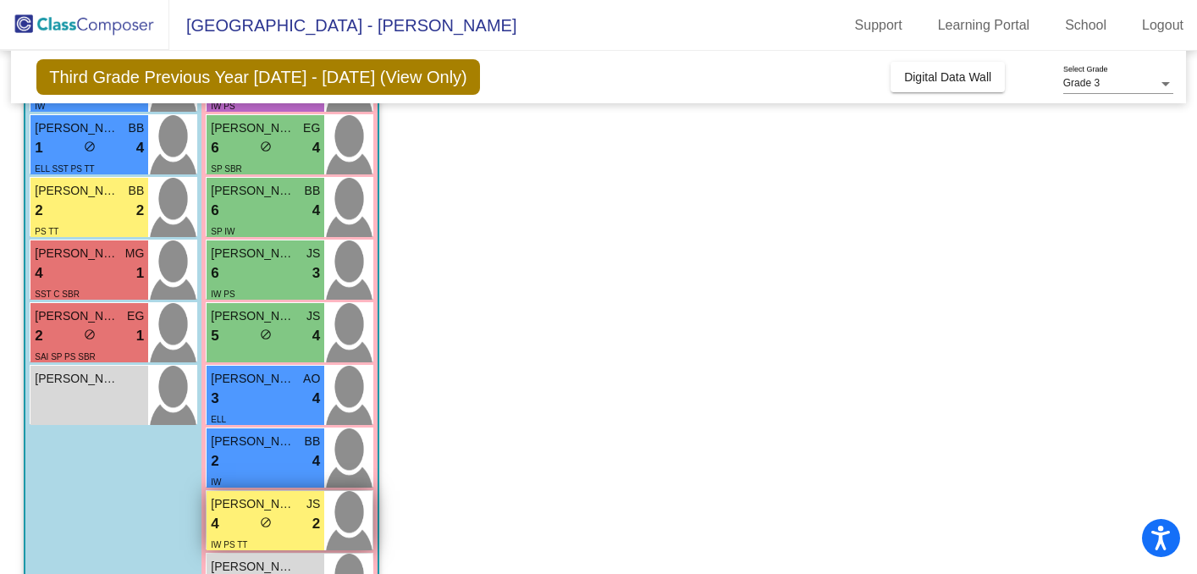
click at [272, 527] on div "4 lock do_not_disturb_alt 2" at bounding box center [265, 524] width 109 height 22
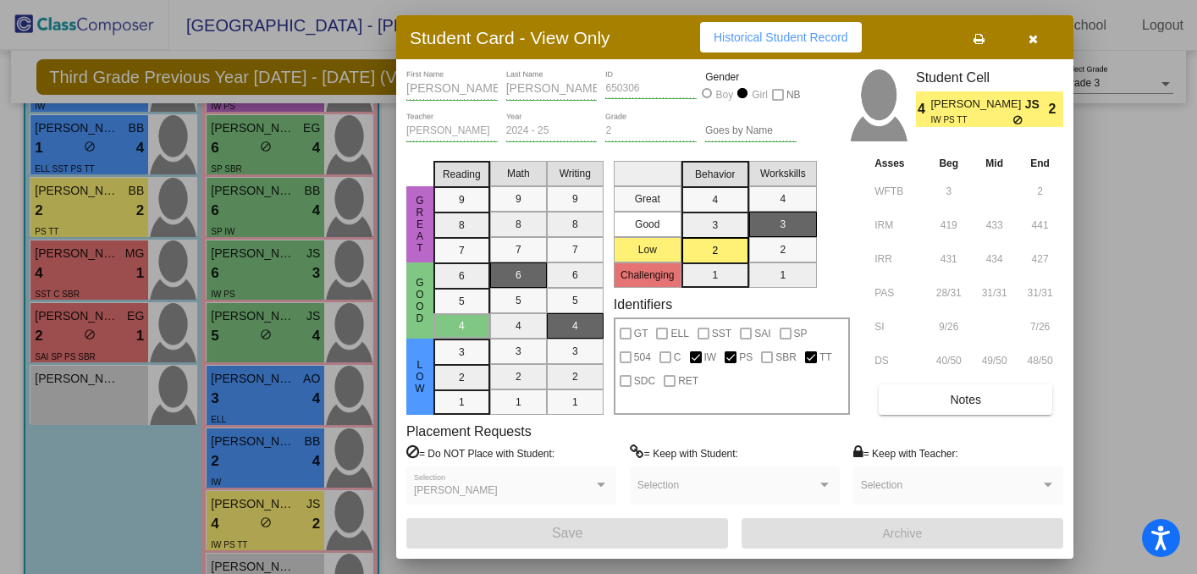
click at [1032, 37] on icon "button" at bounding box center [1033, 39] width 9 height 12
